Goal: Task Accomplishment & Management: Manage account settings

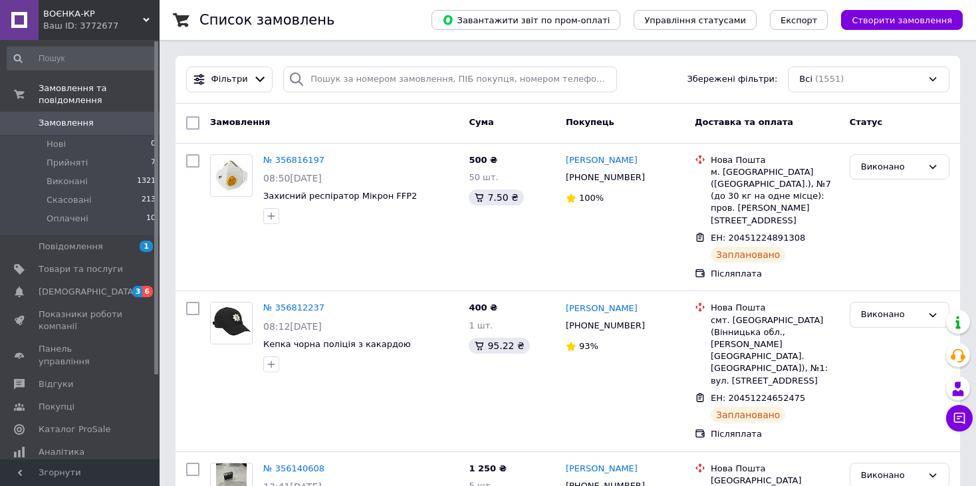
click at [143, 17] on icon at bounding box center [146, 20] width 7 height 7
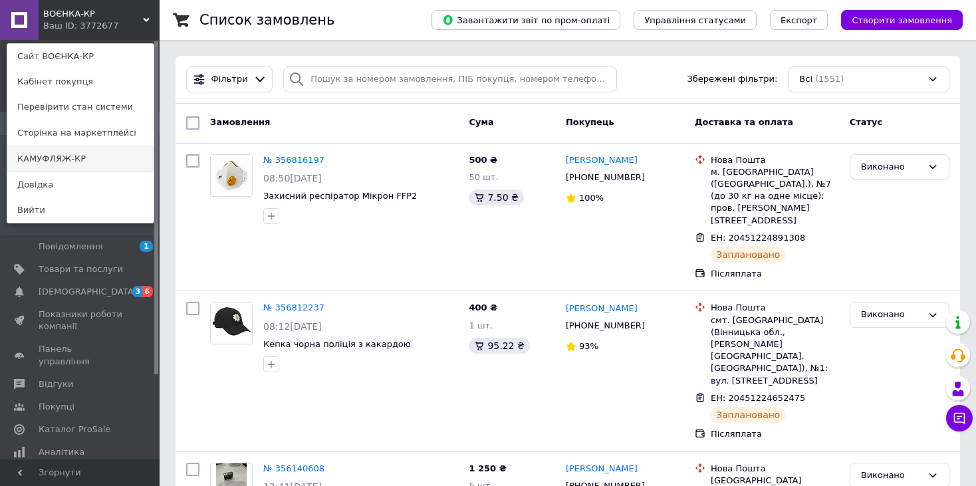
click at [108, 154] on link "КАМУФЛЯЖ-КР" at bounding box center [80, 158] width 146 height 25
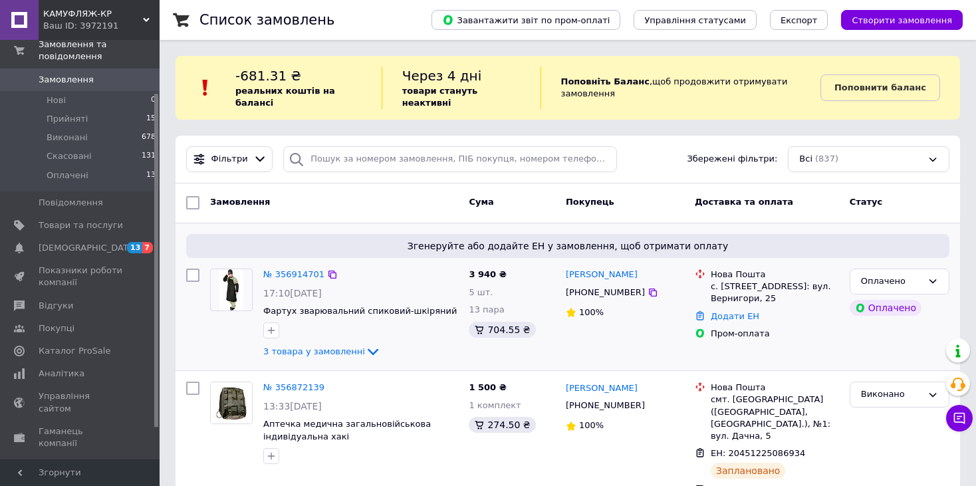
scroll to position [67, 0]
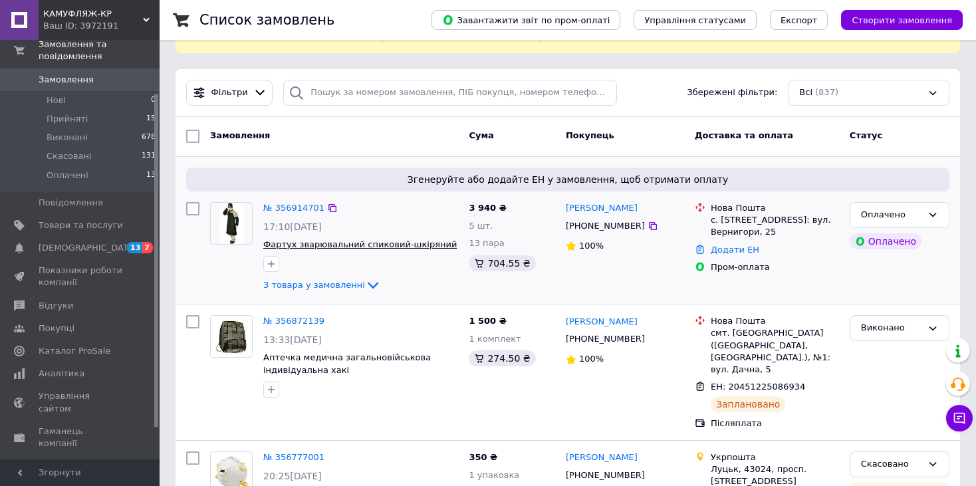
click at [388, 239] on span "Фартух зварювальний спиковий-шкіряний" at bounding box center [360, 244] width 194 height 10
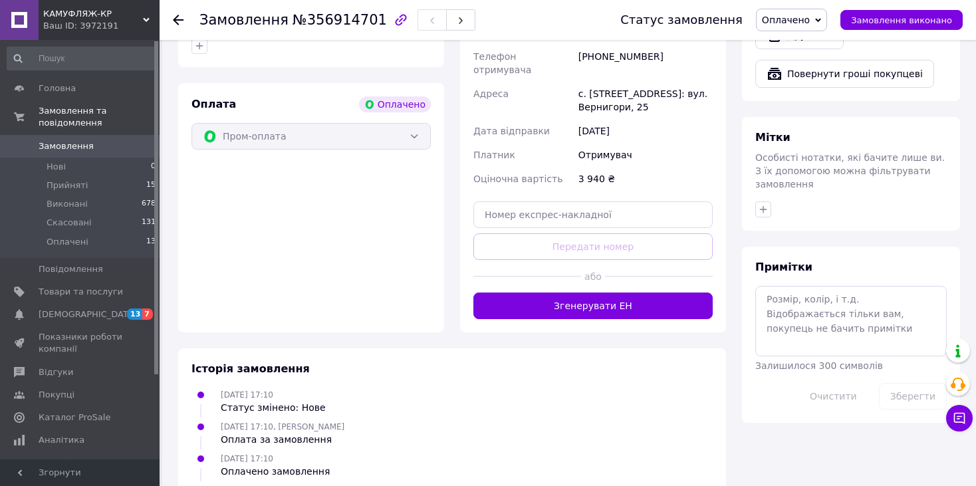
scroll to position [599, 0]
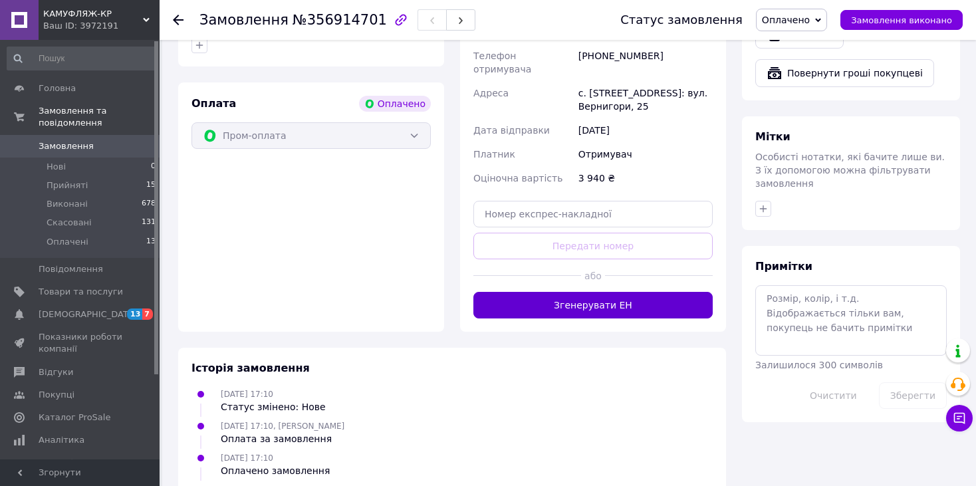
click at [553, 292] on button "Згенерувати ЕН" at bounding box center [593, 305] width 239 height 27
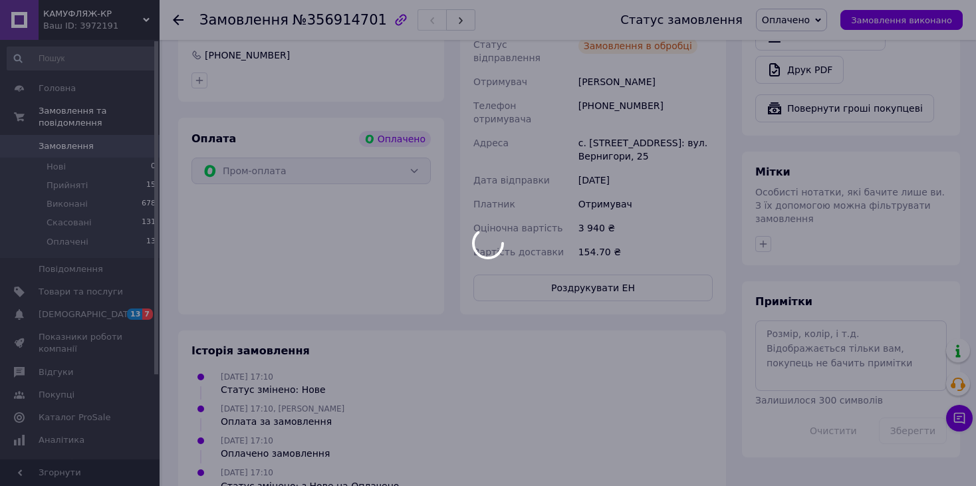
scroll to position [595, 0]
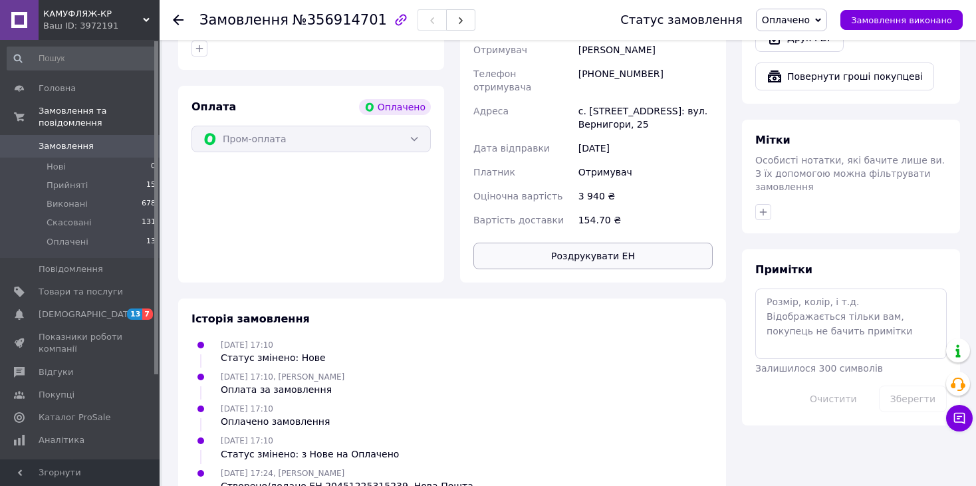
click at [566, 243] on button "Роздрукувати ЕН" at bounding box center [593, 256] width 239 height 27
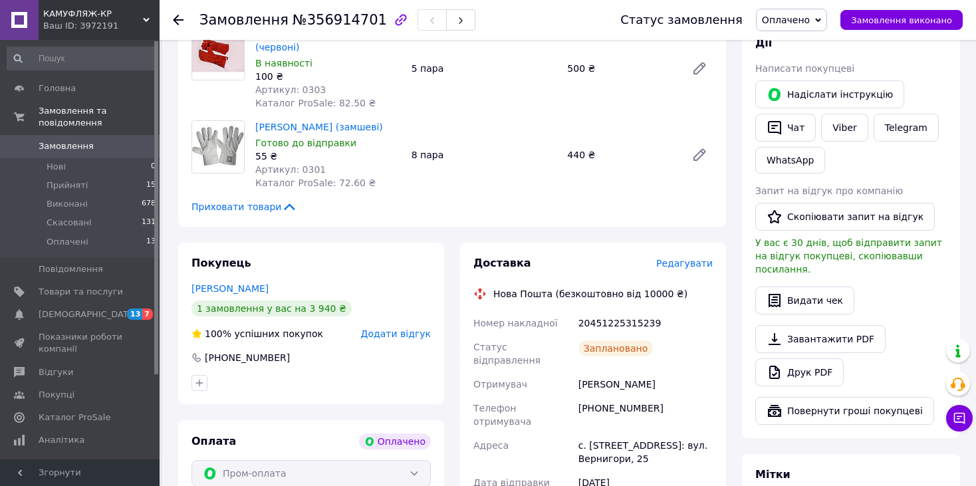
scroll to position [333, 0]
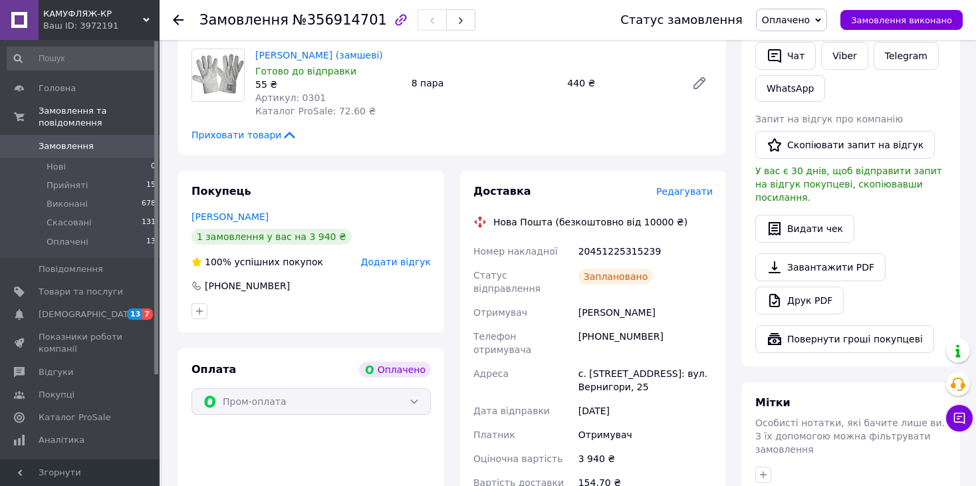
click at [119, 140] on span "Замовлення" at bounding box center [81, 146] width 84 height 12
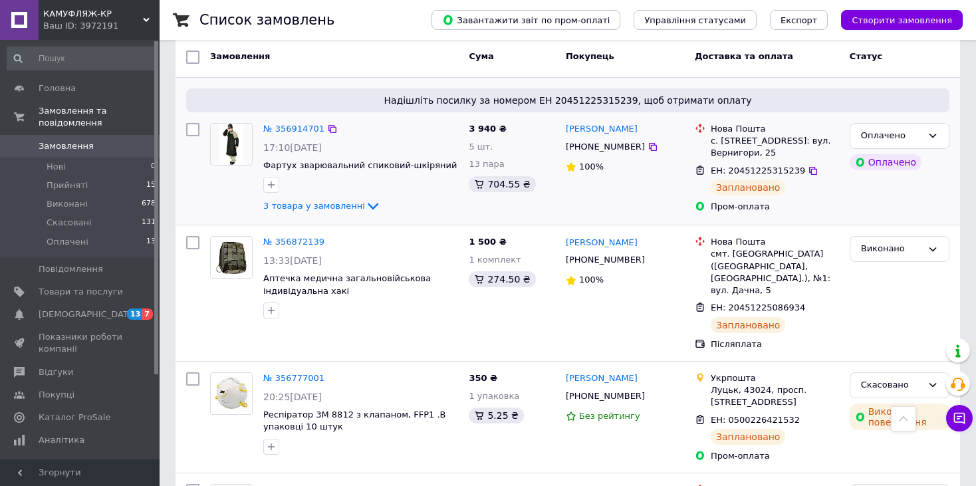
scroll to position [67, 0]
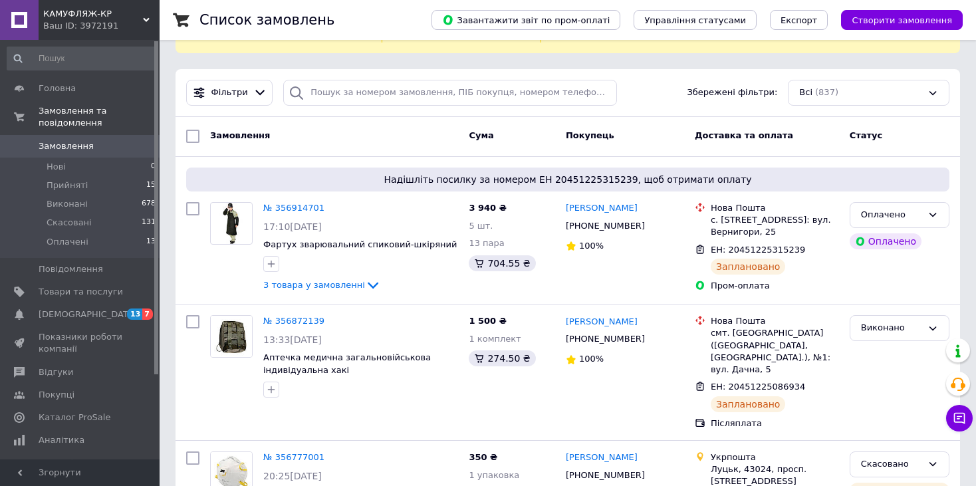
click at [148, 21] on icon at bounding box center [146, 20] width 7 height 7
